Goal: Check status

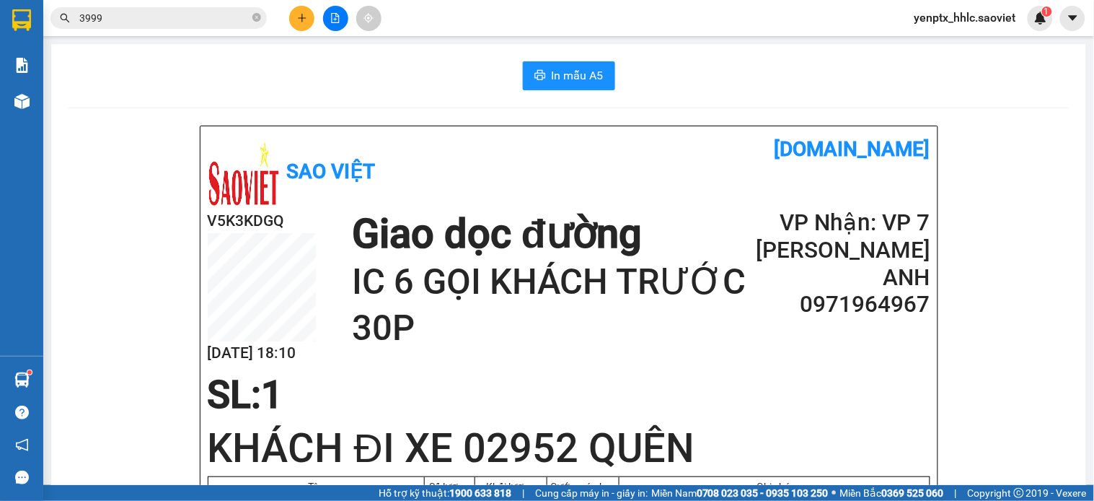
click at [193, 19] on input "3999" at bounding box center [164, 18] width 170 height 16
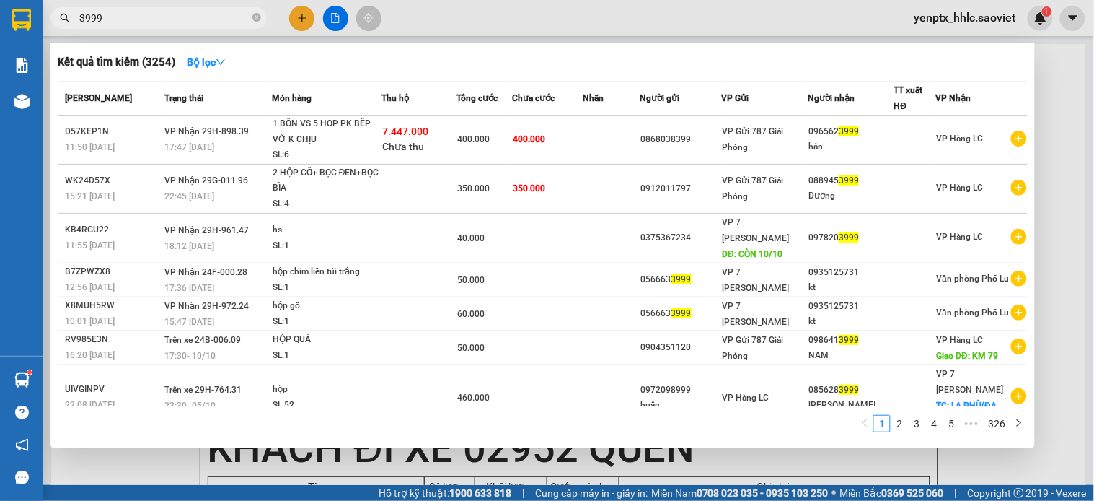
click at [193, 19] on input "3999" at bounding box center [164, 18] width 170 height 16
type input "86111"
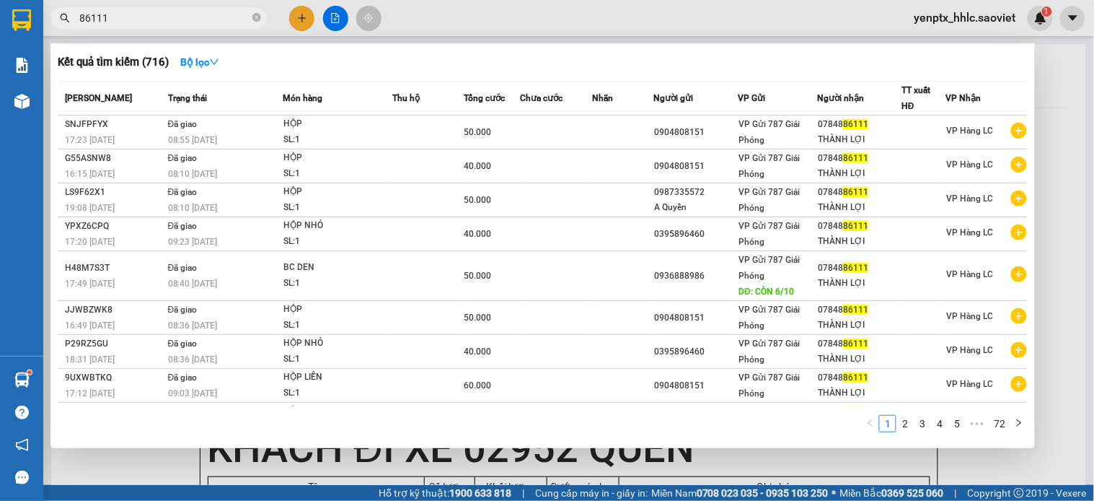
click at [160, 17] on input "86111" at bounding box center [164, 18] width 170 height 16
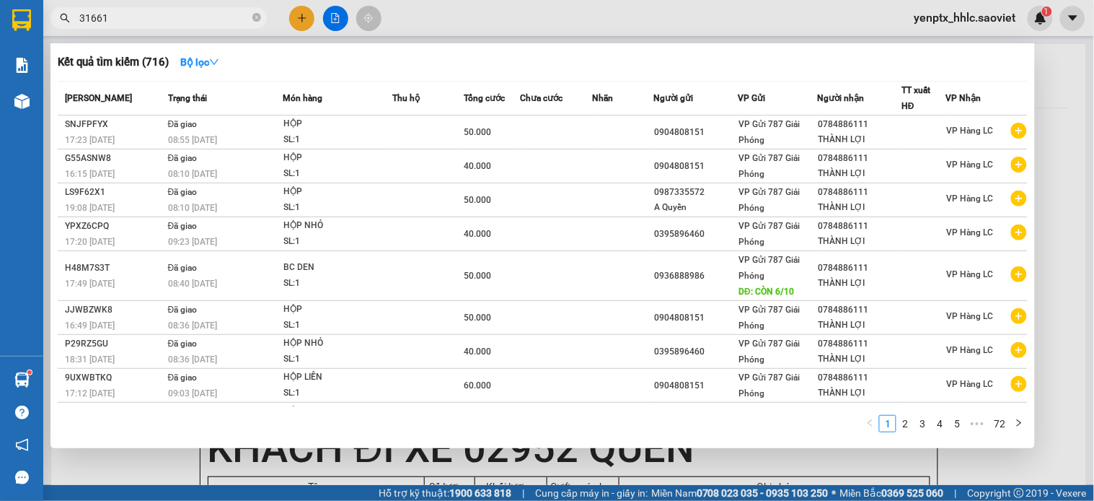
type input "316613"
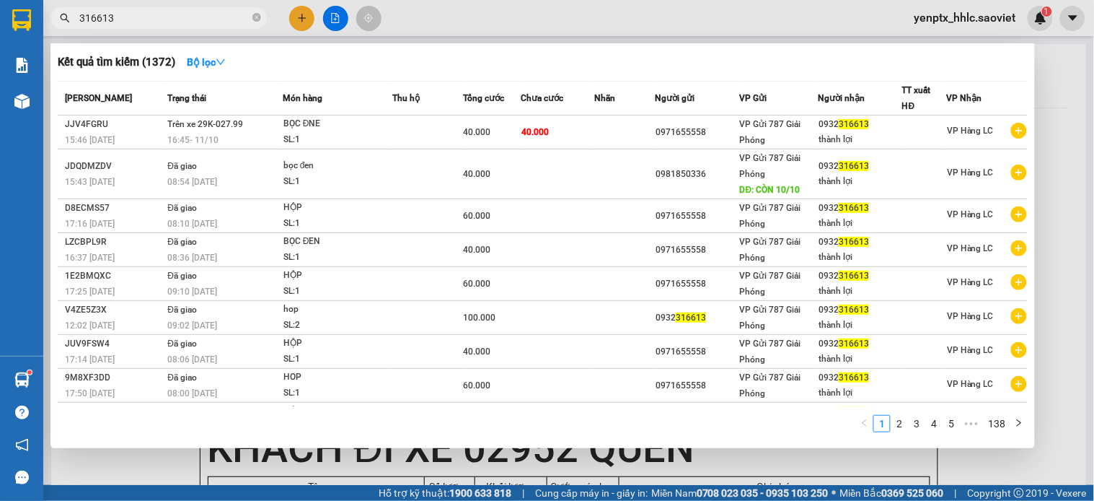
click at [205, 19] on input "316613" at bounding box center [164, 18] width 170 height 16
type input "316613"
click at [180, 26] on span "316613" at bounding box center [158, 18] width 216 height 22
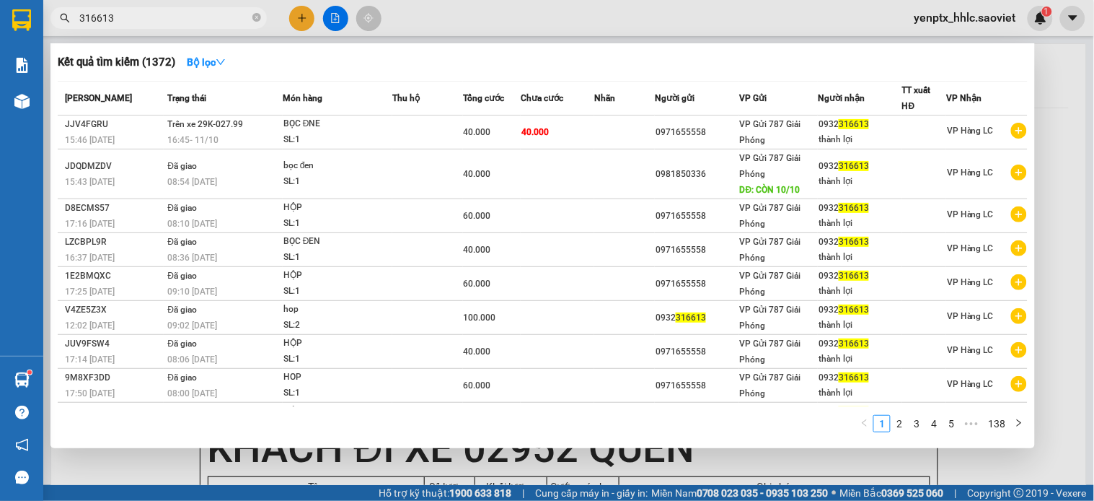
click at [198, 10] on input "316613" at bounding box center [164, 18] width 170 height 16
click at [197, 26] on span "316613" at bounding box center [158, 18] width 216 height 22
click at [197, 16] on input "316613" at bounding box center [164, 18] width 170 height 16
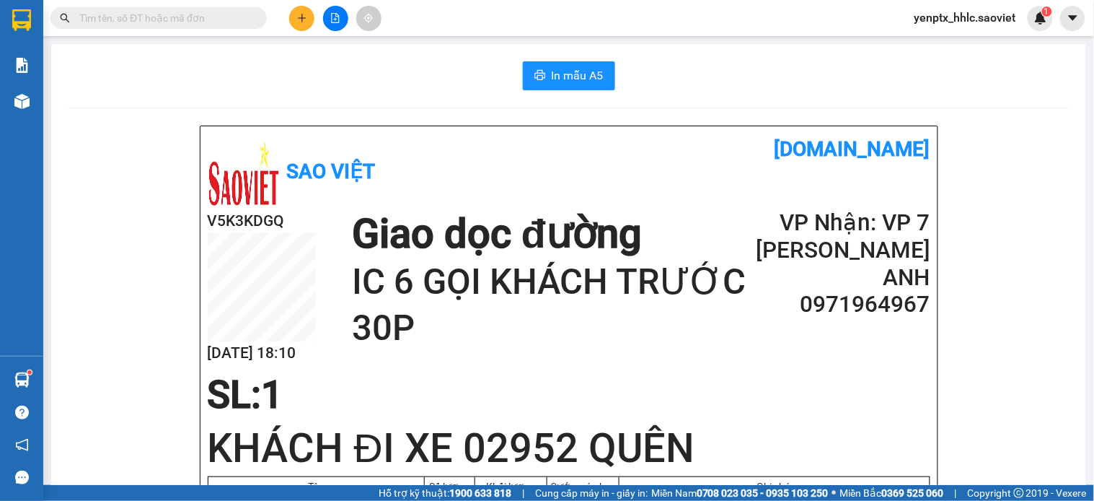
drag, startPoint x: 457, startPoint y: 40, endPoint x: 457, endPoint y: 32, distance: 8.0
click at [457, 39] on main "In mẫu A5 Sao Việt [DOMAIN_NAME] V5K3KDGQ [DATE] 18:10 Giao dọc đường IC 6 GỌI …" at bounding box center [547, 242] width 1094 height 485
